Goal: Task Accomplishment & Management: Complete application form

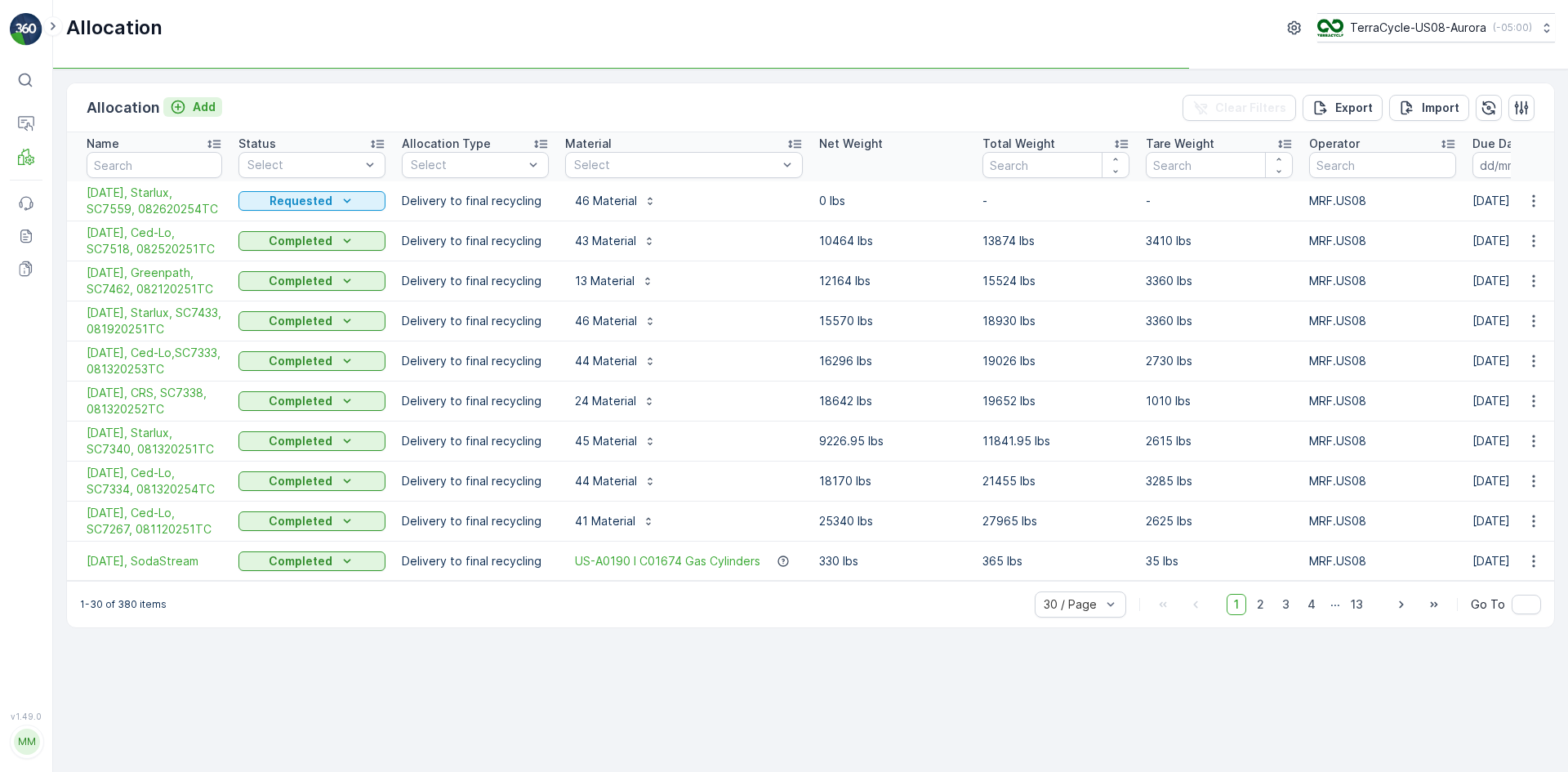
click at [209, 100] on p "Add" at bounding box center [204, 107] width 23 height 17
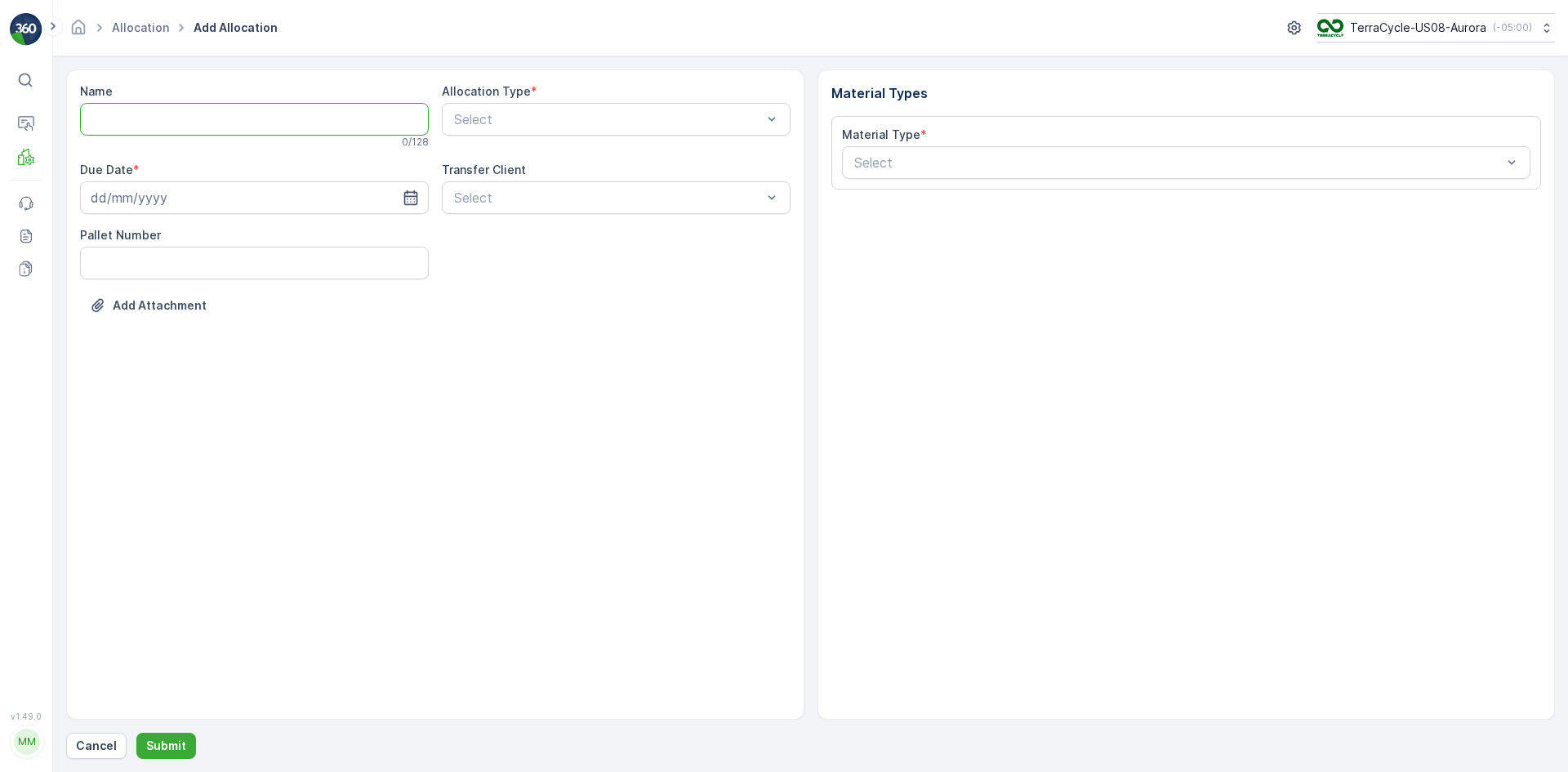
click at [272, 125] on input "Name" at bounding box center [255, 119] width 349 height 32
click at [106, 740] on p "Cancel" at bounding box center [97, 746] width 41 height 17
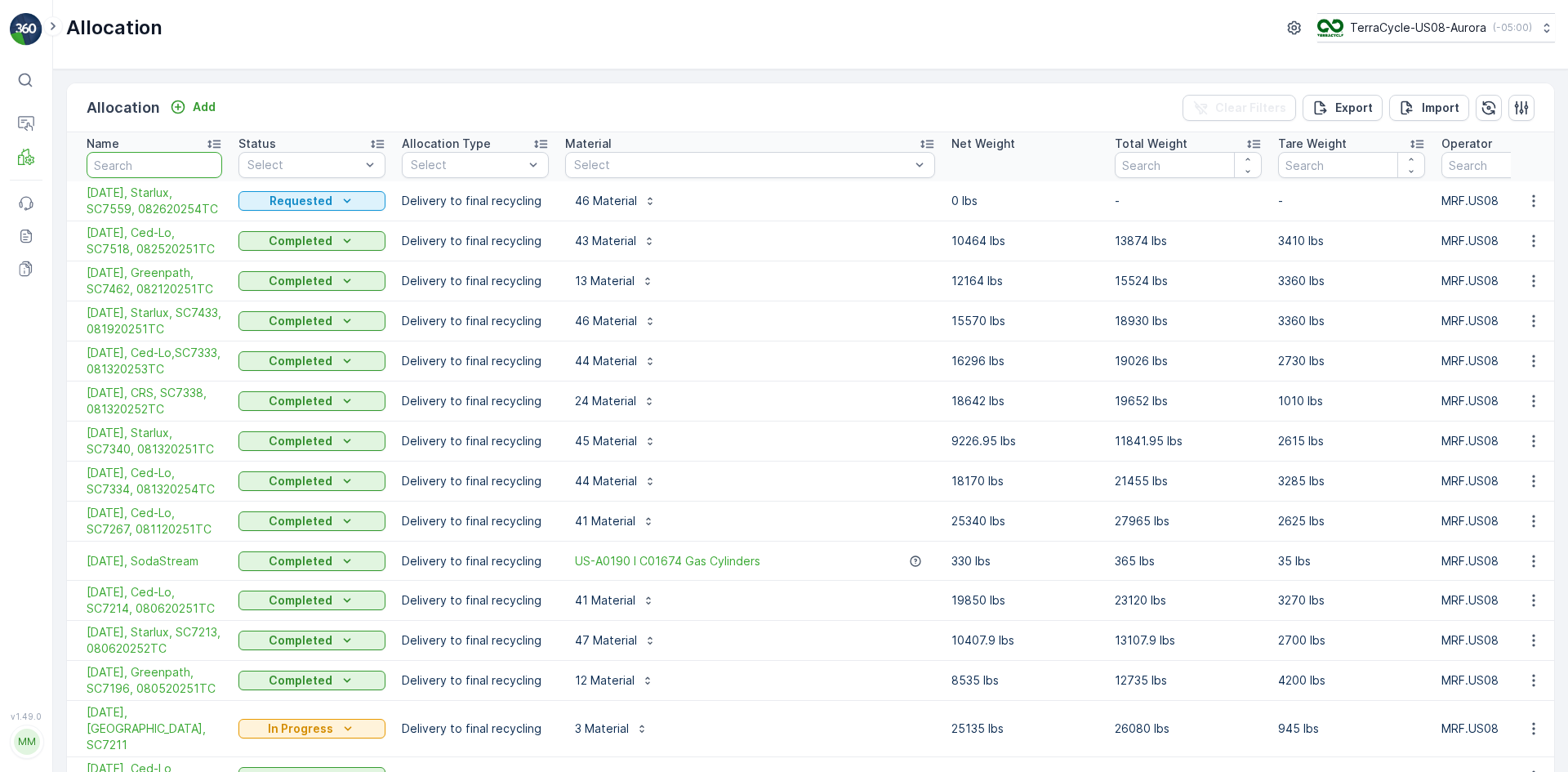
click at [160, 176] on input "text" at bounding box center [154, 165] width 135 height 26
type input "temp"
